Goal: Task Accomplishment & Management: Manage account settings

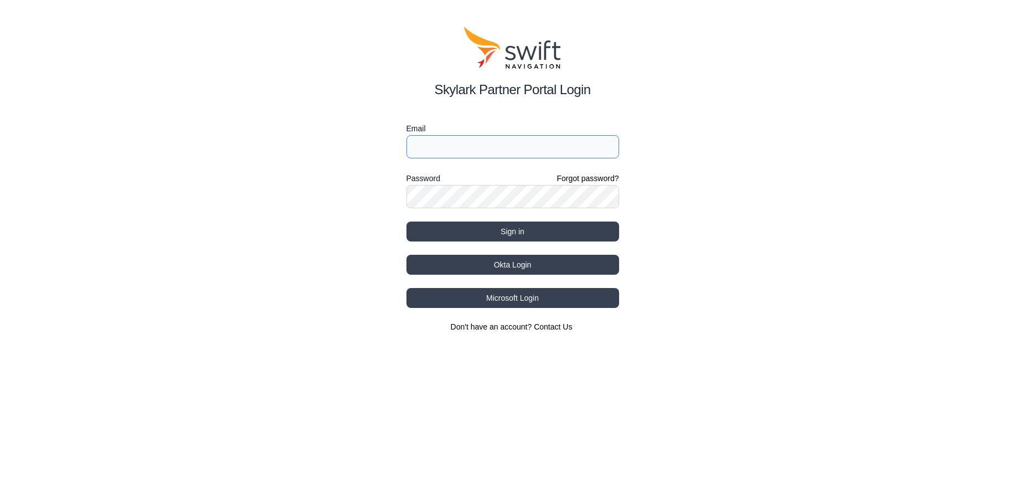
click at [451, 146] on input "Email" at bounding box center [512, 146] width 213 height 23
type input "danielclemons@usicllc.com"
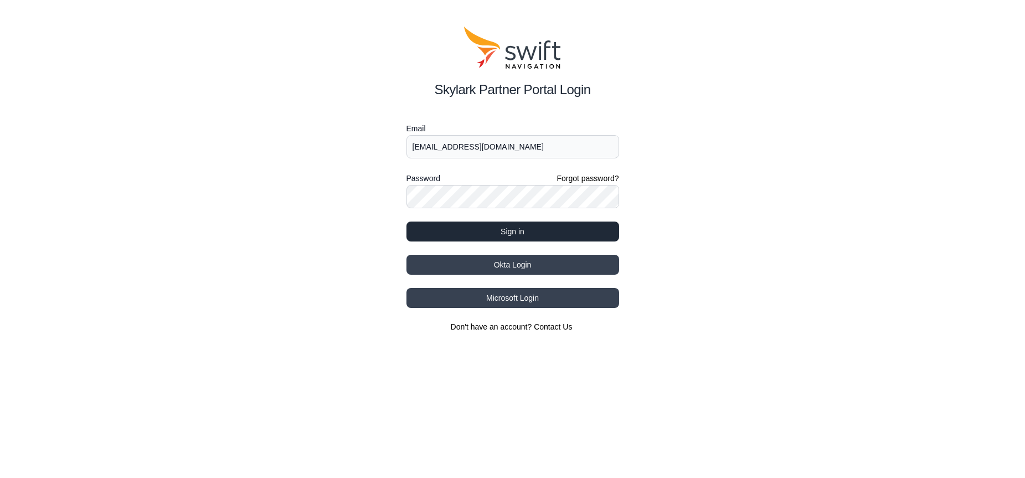
click at [478, 229] on button "Sign in" at bounding box center [512, 231] width 213 height 20
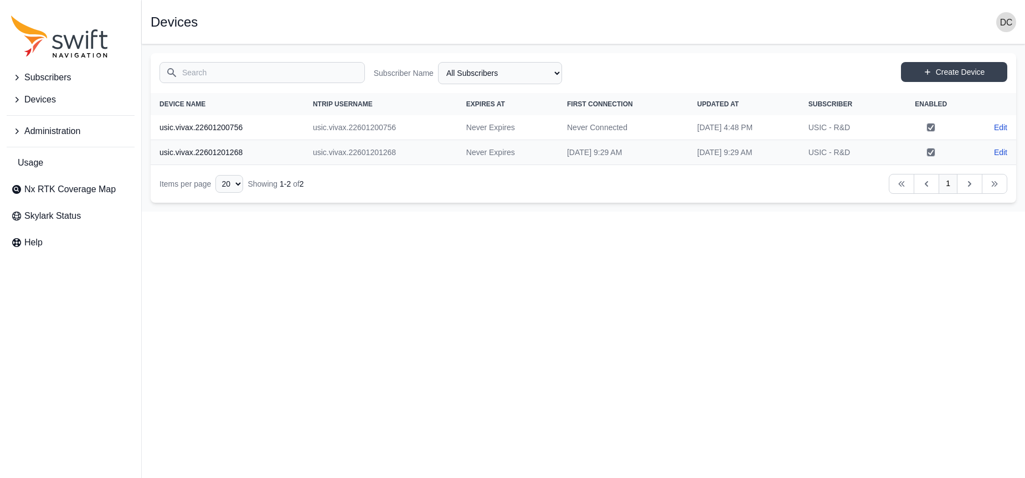
click at [45, 78] on span "Subscribers" at bounding box center [47, 77] width 47 height 13
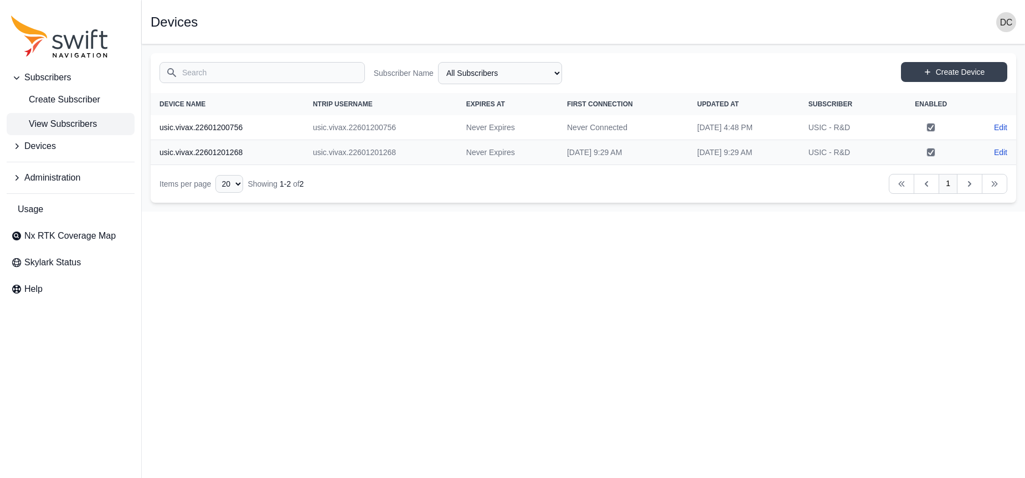
click at [58, 120] on span "View Subscribers" at bounding box center [54, 123] width 86 height 13
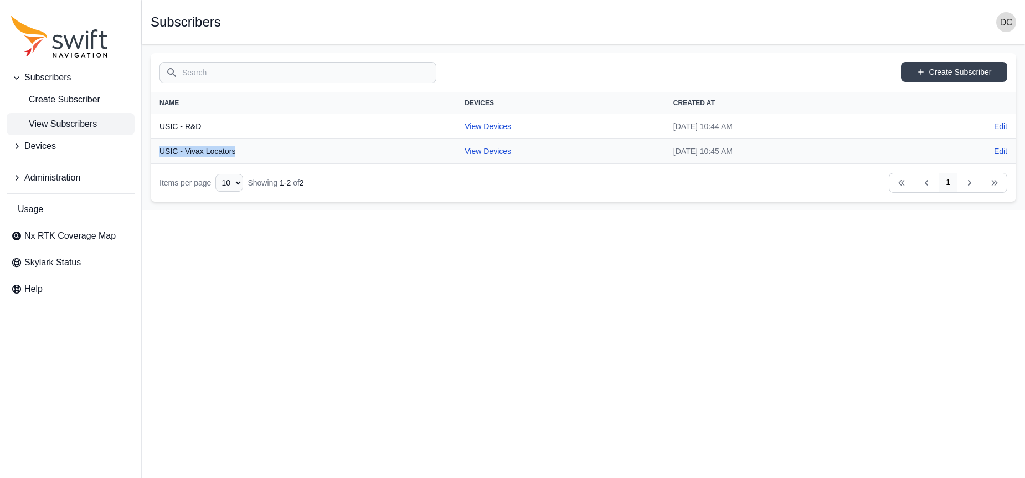
drag, startPoint x: 236, startPoint y: 153, endPoint x: 160, endPoint y: 154, distance: 75.9
click at [160, 154] on th "USIC - Vivax Locators" at bounding box center [303, 151] width 305 height 25
copy th "USIC - Vivax Locators"
click at [34, 142] on span "Devices" at bounding box center [40, 146] width 32 height 13
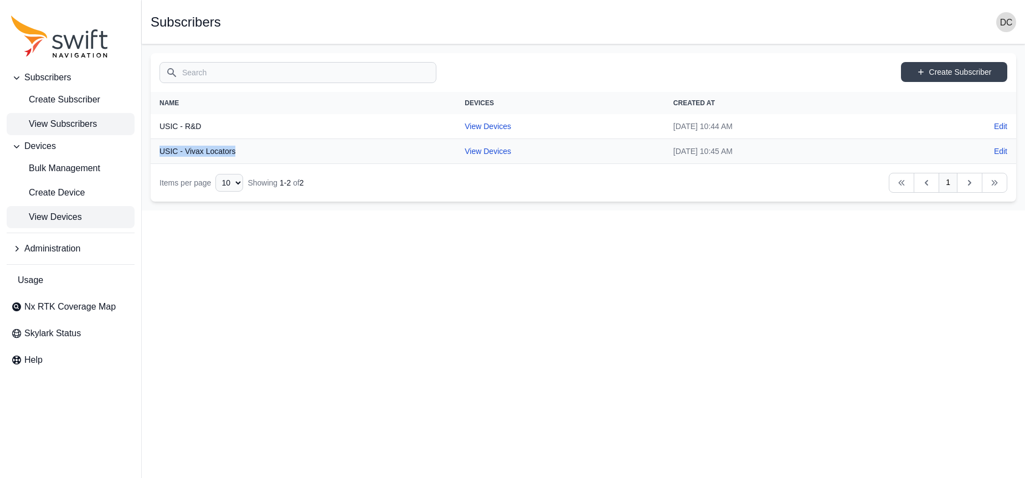
click at [55, 216] on span "View Devices" at bounding box center [46, 216] width 71 height 13
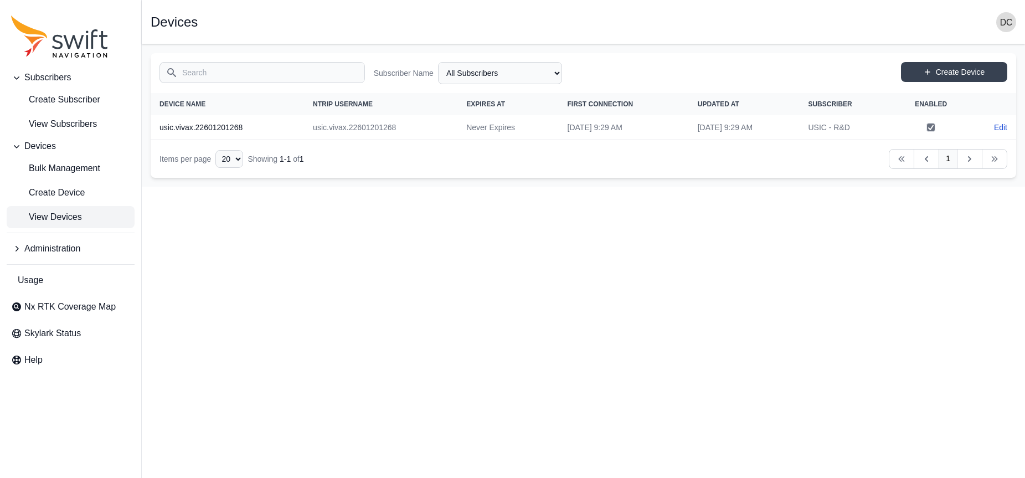
click at [475, 66] on div "All Subscribers USIC - R&D USIC - Vivax Locators" at bounding box center [500, 73] width 124 height 22
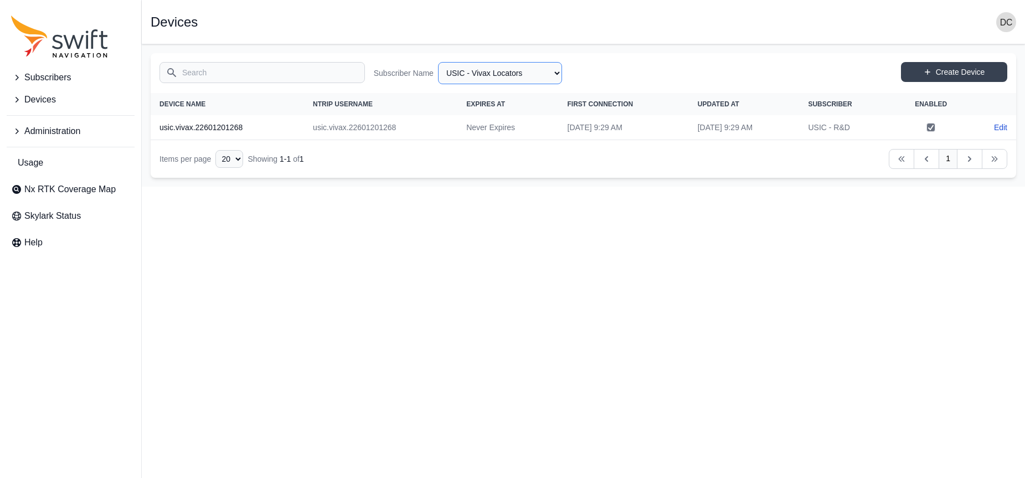
select select "50093bd9-8583-4f26-8545-3bd2f2615479"
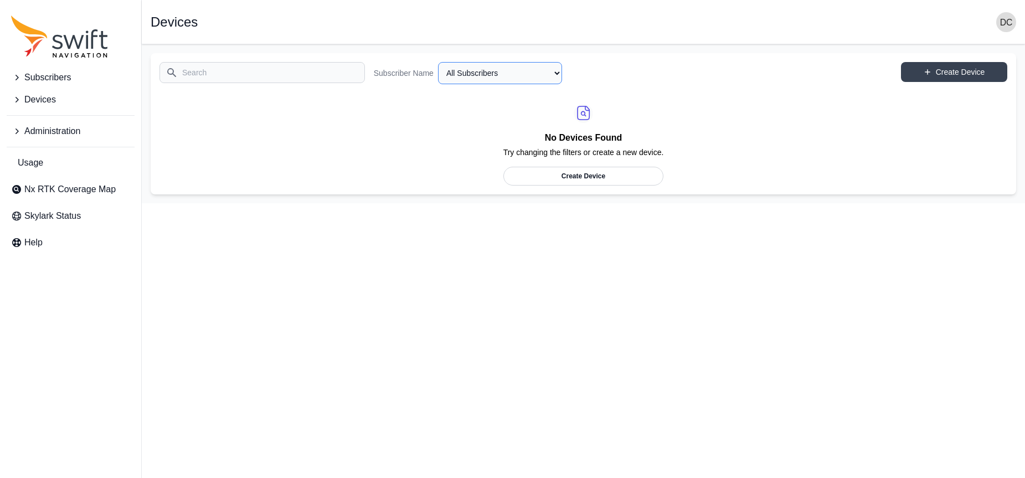
select select "Subscriber"
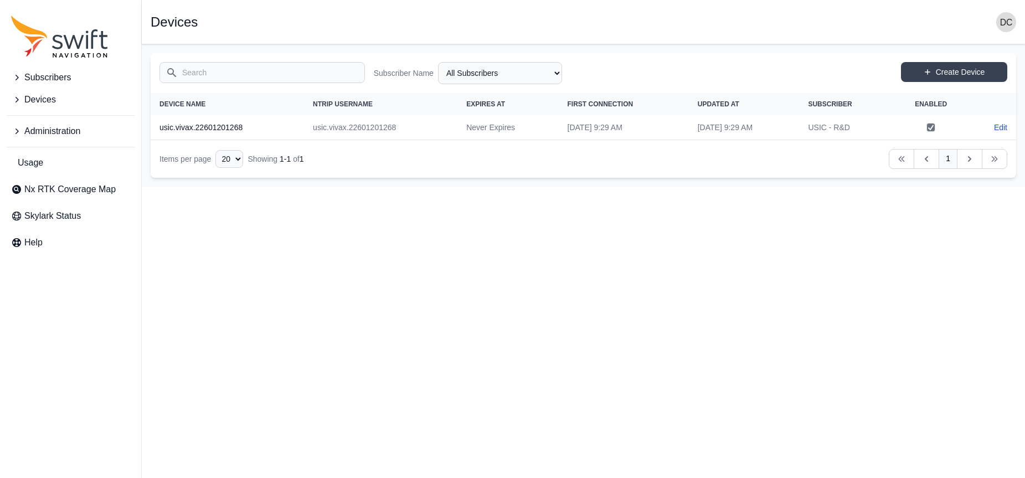
click at [17, 132] on icon "Sidenav" at bounding box center [16, 131] width 11 height 11
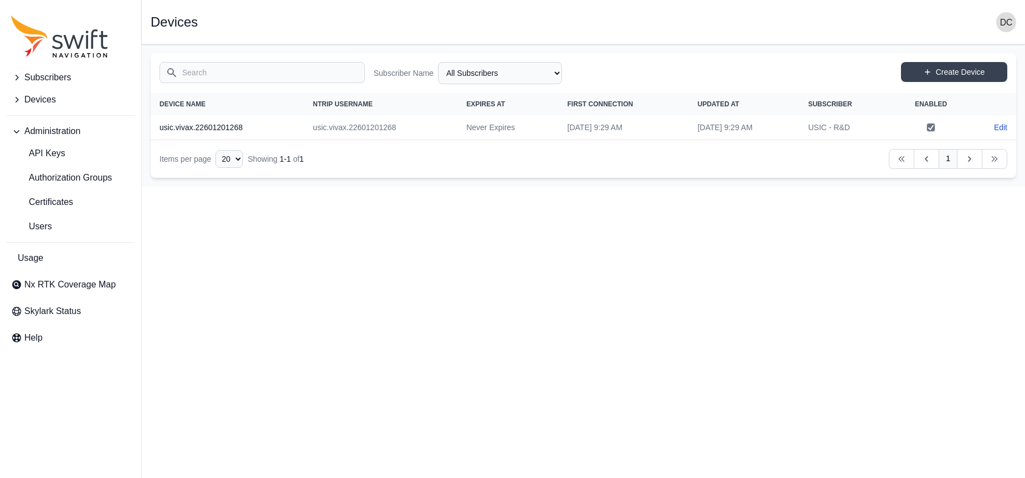
click at [41, 98] on span "Devices" at bounding box center [40, 99] width 32 height 13
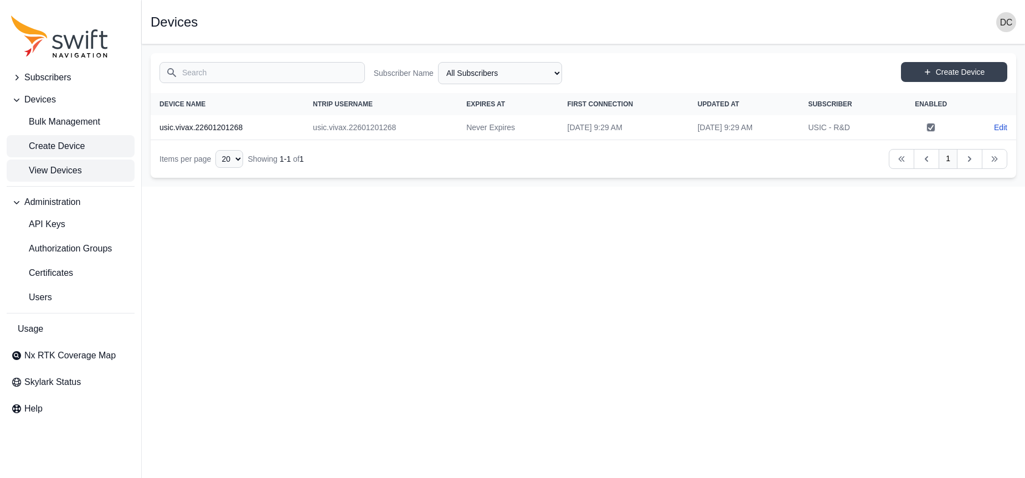
click at [53, 147] on span "Create Device" at bounding box center [48, 146] width 74 height 13
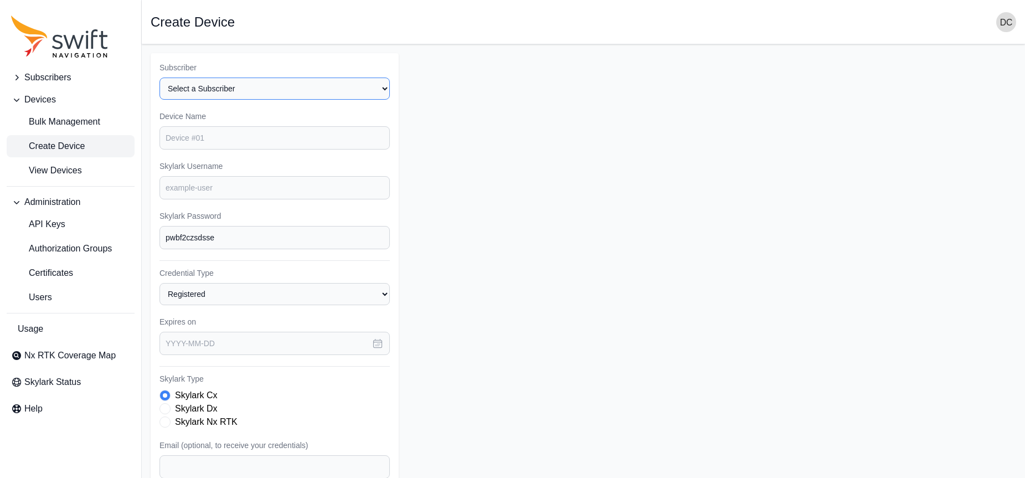
select select "50093bd9-8583-4f26-8545-3bd2f2615479"
click at [184, 135] on input "Device Name" at bounding box center [274, 137] width 230 height 23
type input "m"
paste input "22601200756"
type input "usic.vivax.22601200756"
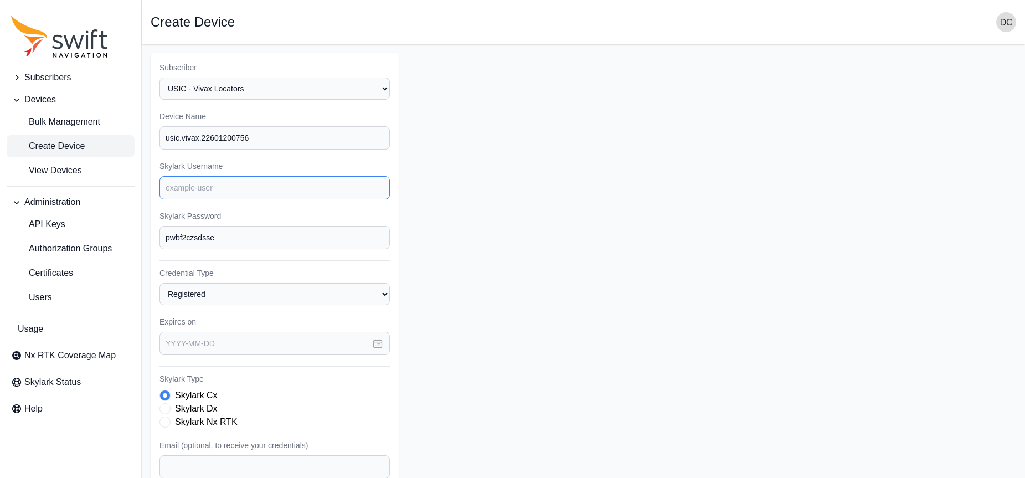
paste input "usic.vivax.22601200756"
type input "usic.vivax.22601200756"
click at [223, 128] on input "usic.vivax.22601200756" at bounding box center [274, 137] width 230 height 23
paste input "1861"
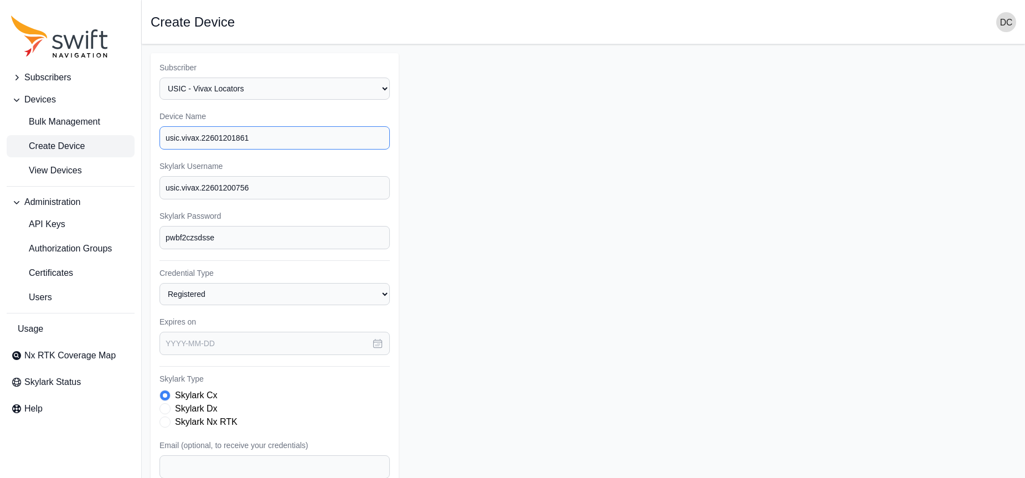
type input "usic.vivax.22601201861"
click at [229, 181] on input "usic.vivax.22601200756" at bounding box center [274, 187] width 230 height 23
paste input "1861"
type input "usic.vivax.22601201861"
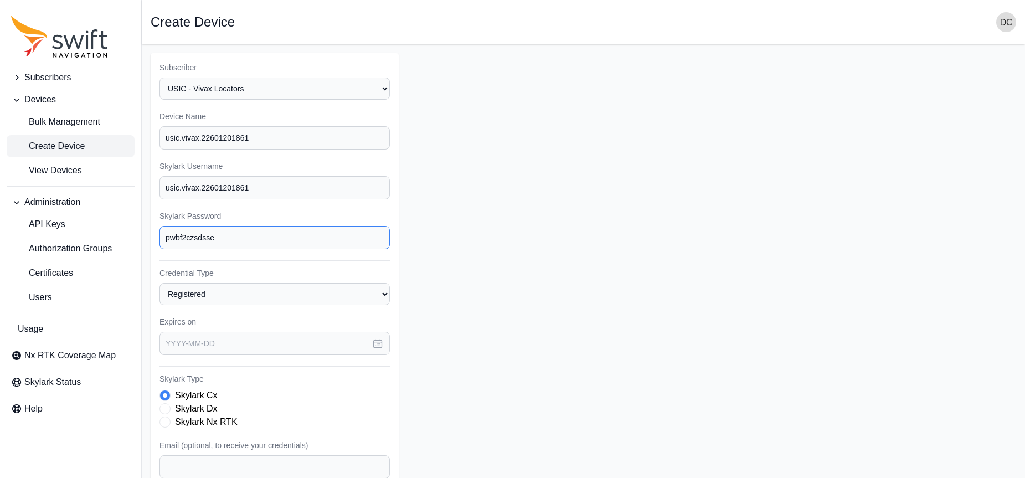
paste input "i+%Q2|Jl-`9SANh"
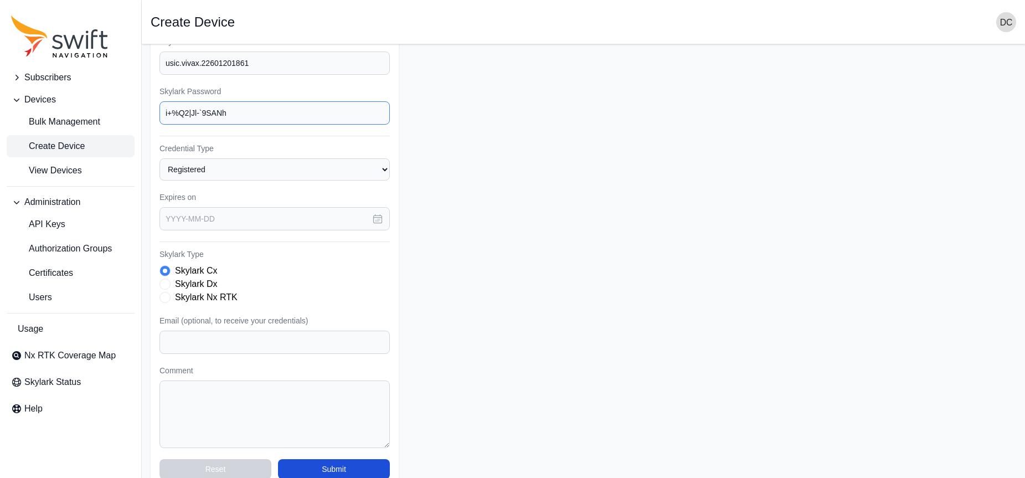
scroll to position [124, 0]
type input "i+%Q2|Jl-`9SANh"
click at [182, 381] on textarea "Comment" at bounding box center [274, 415] width 230 height 68
type textarea "IL"
click at [318, 460] on button "Submit" at bounding box center [334, 470] width 112 height 20
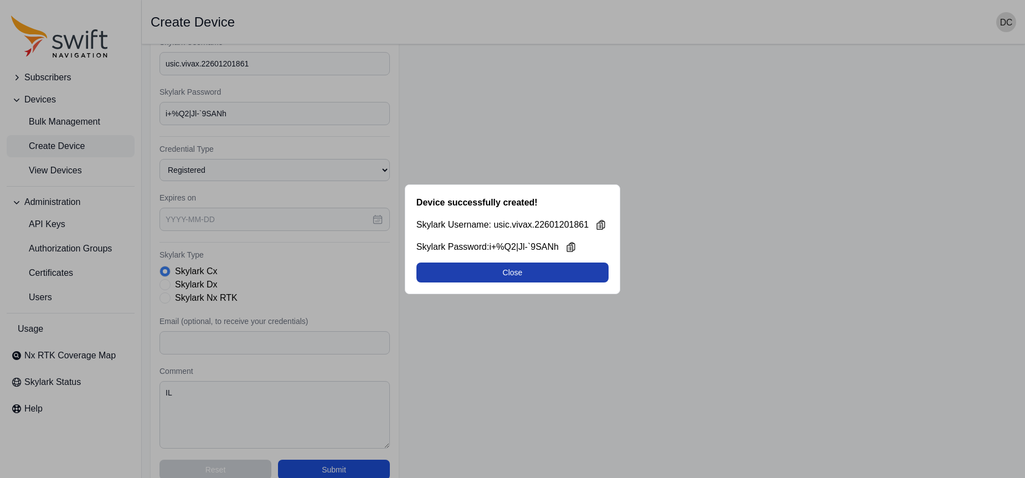
click at [503, 271] on button "Close" at bounding box center [512, 272] width 192 height 20
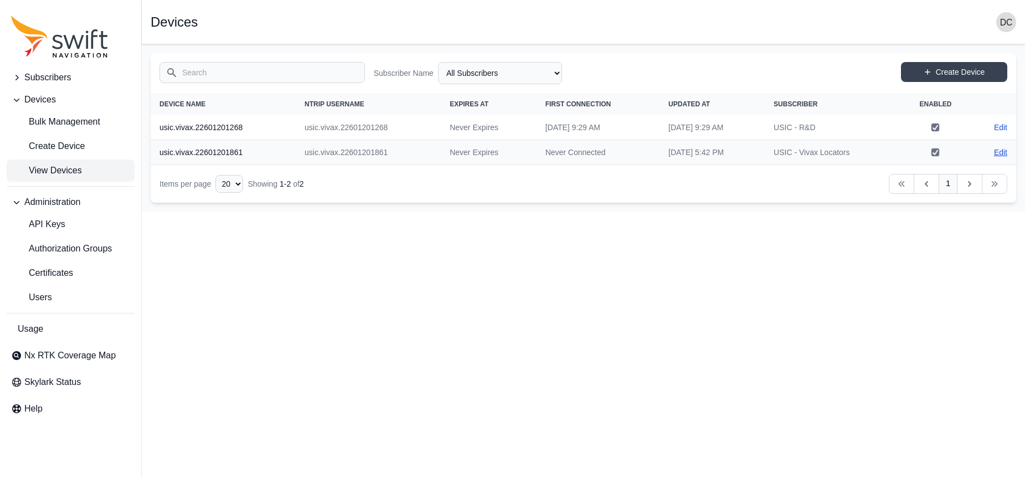
click at [1000, 152] on link "Edit" at bounding box center [1000, 152] width 13 height 11
select select "50093bd9-8583-4f26-8545-3bd2f2615479"
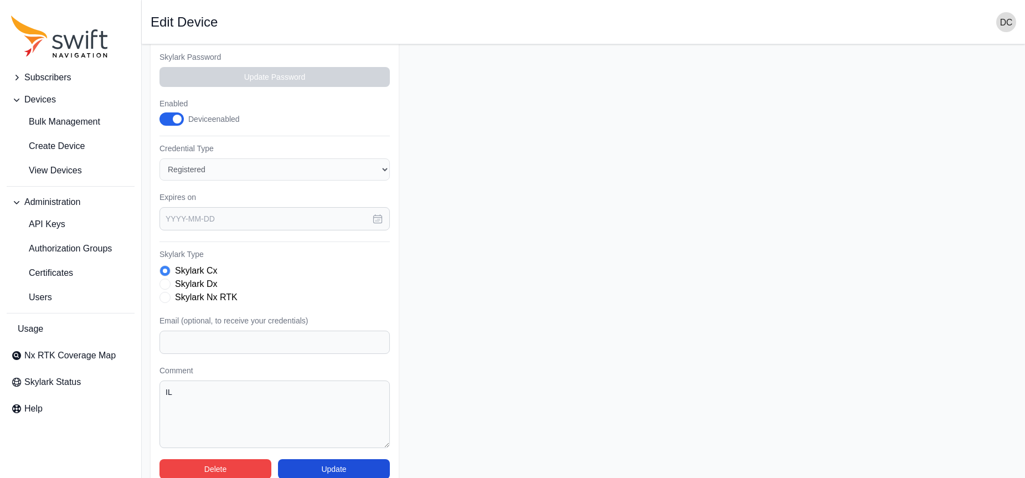
scroll to position [158, 0]
click at [223, 460] on button "Delete" at bounding box center [215, 470] width 112 height 20
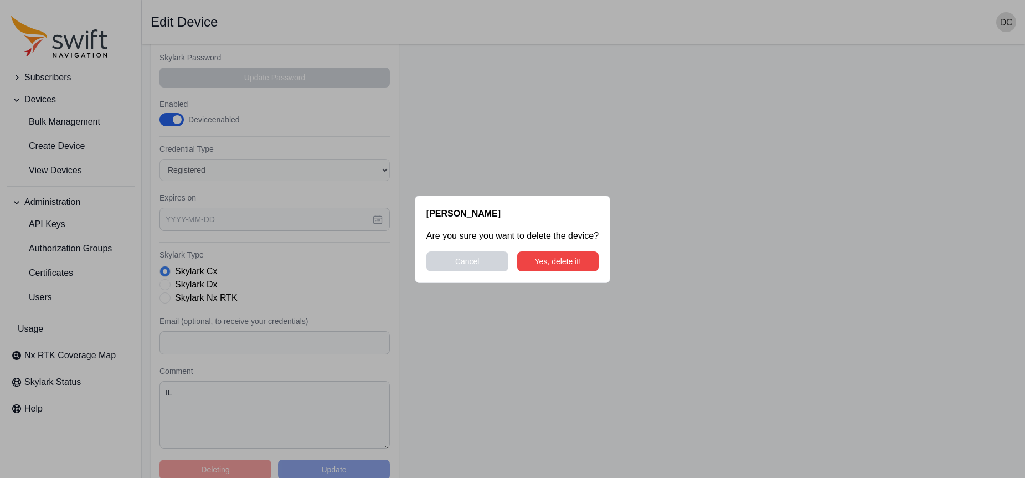
click at [573, 263] on button "Yes, delete it!" at bounding box center [558, 261] width 82 height 20
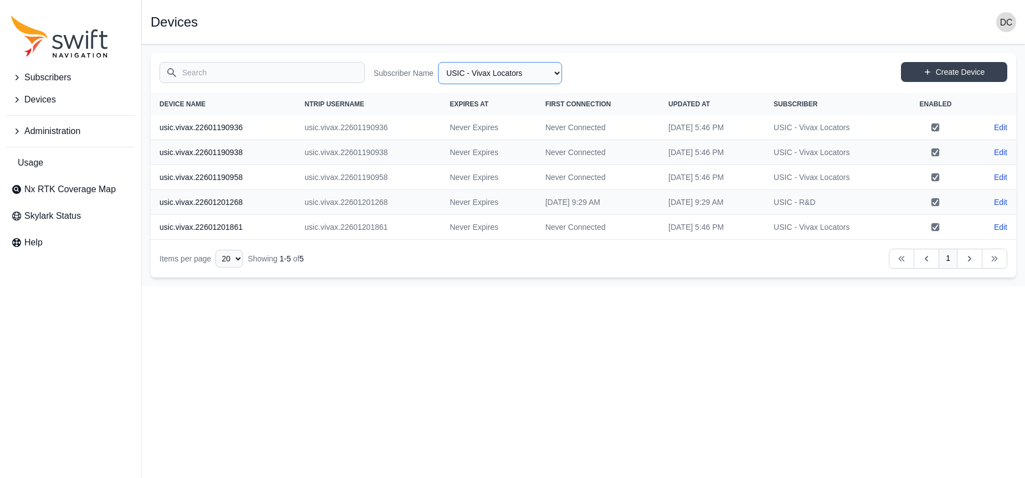
select select "50093bd9-8583-4f26-8545-3bd2f2615479"
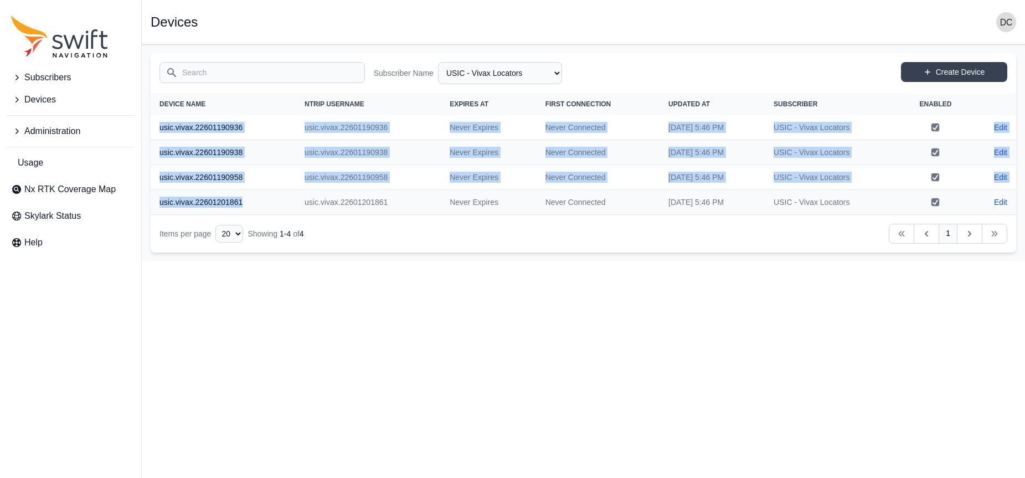
drag, startPoint x: 160, startPoint y: 126, endPoint x: 160, endPoint y: 211, distance: 84.7
click at [161, 211] on tbody "usic.vivax.22601190936 usic.vivax.22601190936 Never Expires Never Connected [DA…" at bounding box center [583, 165] width 865 height 100
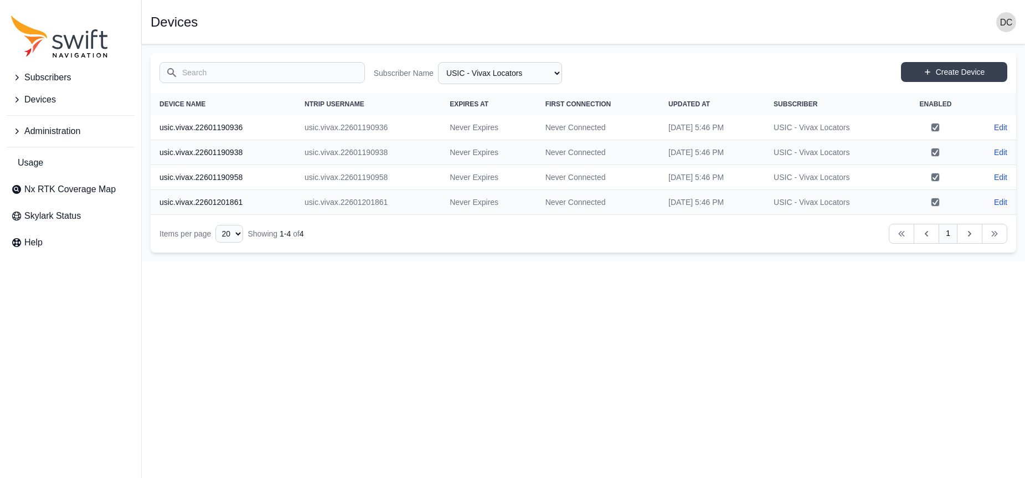
click at [444, 213] on td "Never Expires" at bounding box center [488, 202] width 95 height 25
click at [209, 206] on th "usic.vivax.22601201861" at bounding box center [223, 202] width 145 height 25
click at [207, 198] on th "usic.vivax.22601201861" at bounding box center [223, 202] width 145 height 25
click at [997, 199] on link "Edit" at bounding box center [1000, 202] width 13 height 11
select select "50093bd9-8583-4f26-8545-3bd2f2615479"
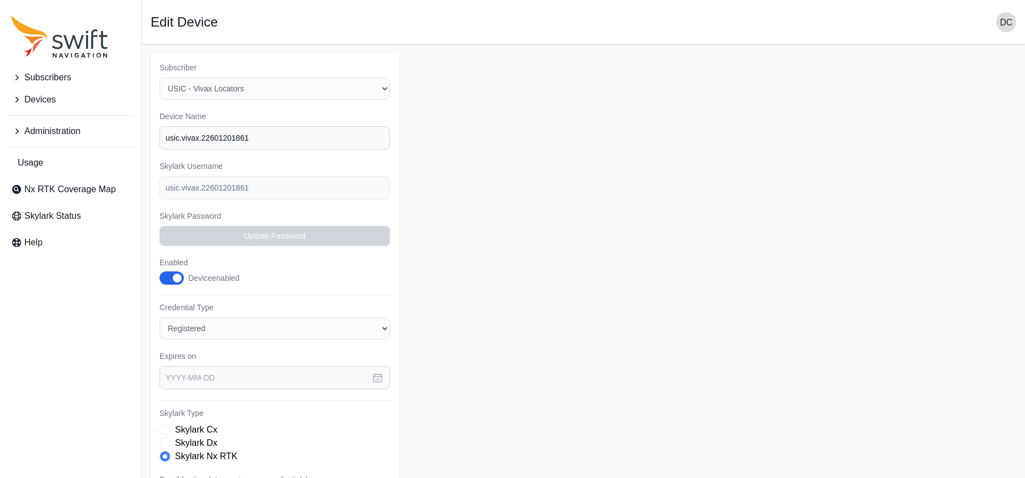
click at [264, 91] on div "Subscriber Select a Subscriber USIC - R&D USIC - Vivax Locators Device Name usi…" at bounding box center [275, 349] width 248 height 593
